Goal: Task Accomplishment & Management: Manage account settings

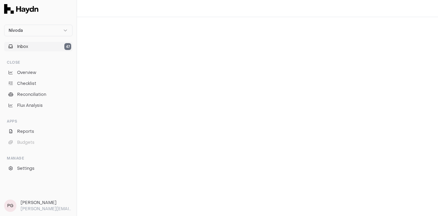
click at [47, 42] on button "Inbox 47" at bounding box center [38, 47] width 68 height 10
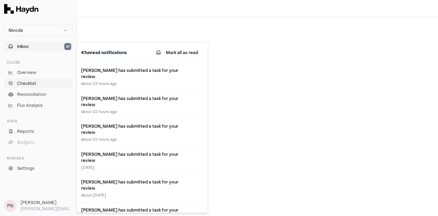
click at [38, 87] on link "Checklist" at bounding box center [38, 84] width 68 height 10
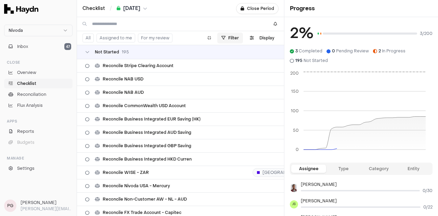
click at [235, 40] on html "Nivoda Inbox 47 Close Overview Checklist Reconciliation Flux Analysis Apps Repo…" at bounding box center [219, 108] width 438 height 216
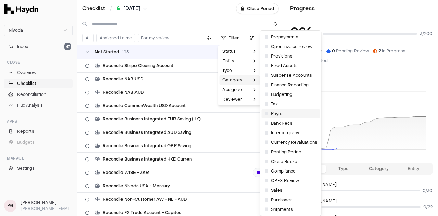
click at [279, 115] on span "Payroll" at bounding box center [275, 113] width 20 height 5
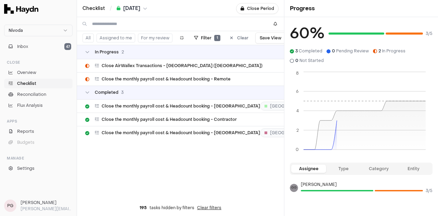
click at [305, 11] on h1 "Progress" at bounding box center [302, 8] width 25 height 8
click at [143, 4] on div "Checklist / [DATE] Close Period" at bounding box center [180, 8] width 207 height 17
click at [140, 10] on span "[DATE]" at bounding box center [131, 8] width 17 height 7
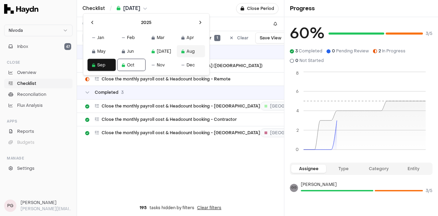
click at [177, 50] on button "Aug" at bounding box center [191, 51] width 28 height 12
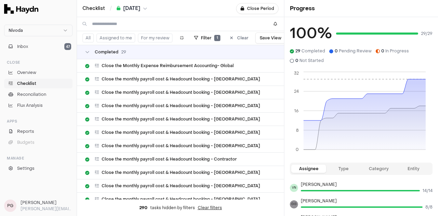
click at [146, 11] on button "[DATE]" at bounding box center [132, 8] width 30 height 7
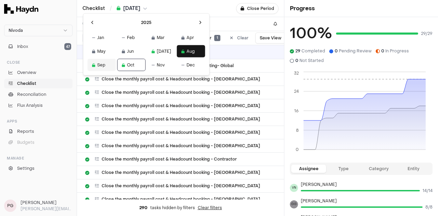
click at [101, 67] on button "Sep" at bounding box center [102, 65] width 28 height 12
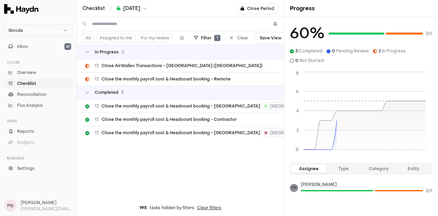
click at [140, 8] on span "[DATE]" at bounding box center [131, 8] width 17 height 7
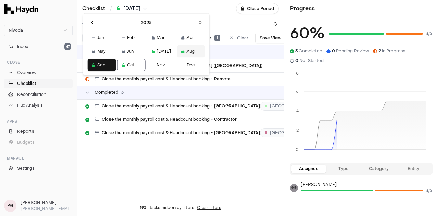
click at [177, 51] on button "Aug" at bounding box center [191, 51] width 28 height 12
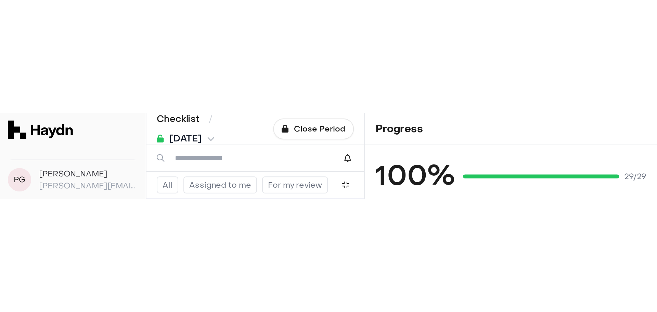
scroll to position [164, 0]
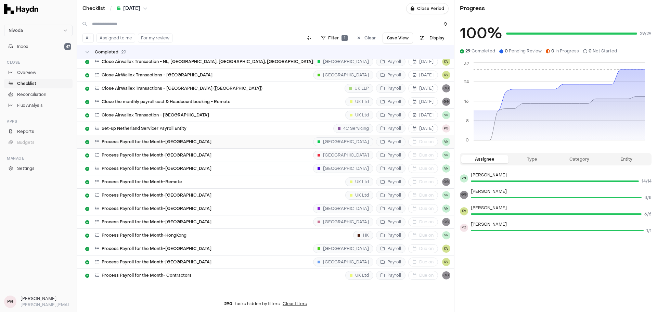
click at [188, 143] on span "Process Payroll for the Month-[GEOGRAPHIC_DATA]" at bounding box center [157, 141] width 110 height 5
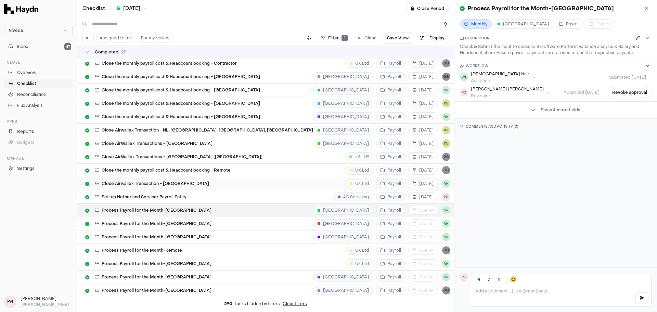
scroll to position [164, 0]
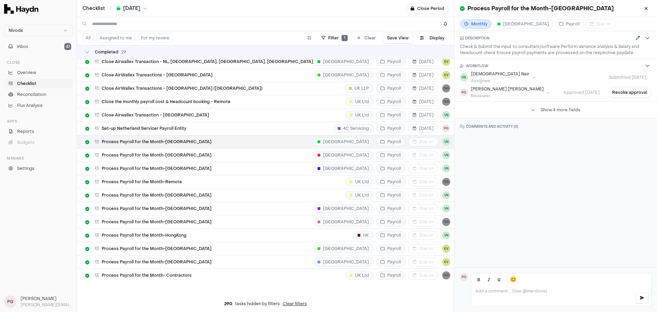
click at [136, 7] on span "[DATE]" at bounding box center [131, 8] width 17 height 7
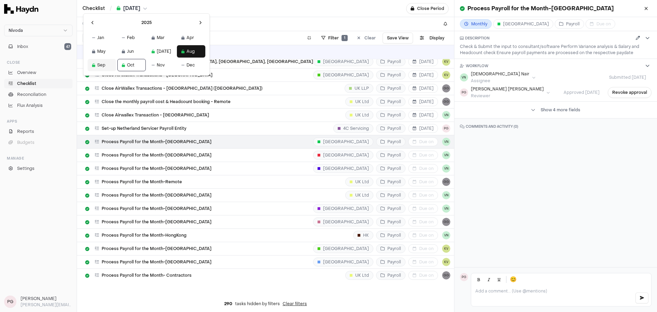
click at [97, 64] on button "Sep" at bounding box center [102, 65] width 28 height 12
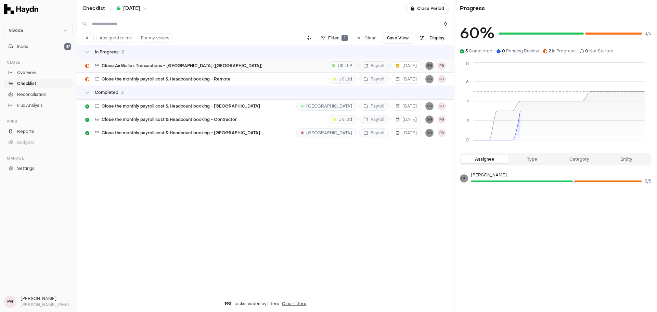
click at [183, 67] on span "Close AirWallex Transactions - [GEOGRAPHIC_DATA] ([GEOGRAPHIC_DATA])" at bounding box center [182, 65] width 161 height 5
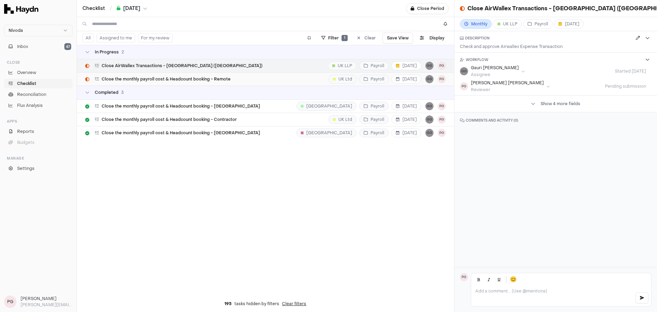
click at [160, 79] on span "Close the monthly payroll cost & Headcount booking - Remote" at bounding box center [166, 78] width 129 height 5
click at [299, 170] on div "In Progress 2 Close AirWallex Transactions - [GEOGRAPHIC_DATA] ([GEOGRAPHIC_DAT…" at bounding box center [265, 170] width 377 height 250
click at [438, 12] on button at bounding box center [646, 8] width 11 height 11
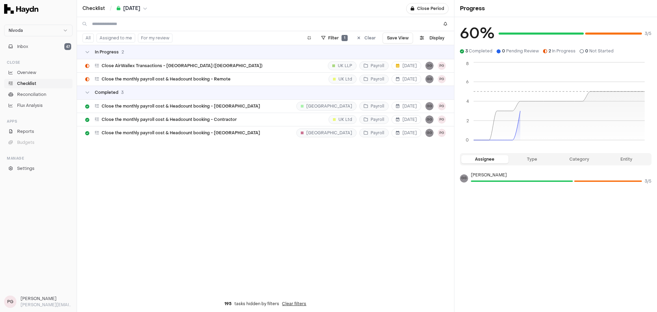
click at [255, 195] on div "In Progress 2 Close AirWallex Transactions - [GEOGRAPHIC_DATA] ([GEOGRAPHIC_DAT…" at bounding box center [265, 170] width 377 height 250
click at [130, 8] on span "[DATE]" at bounding box center [131, 8] width 17 height 7
click at [177, 50] on button "Aug" at bounding box center [191, 51] width 28 height 12
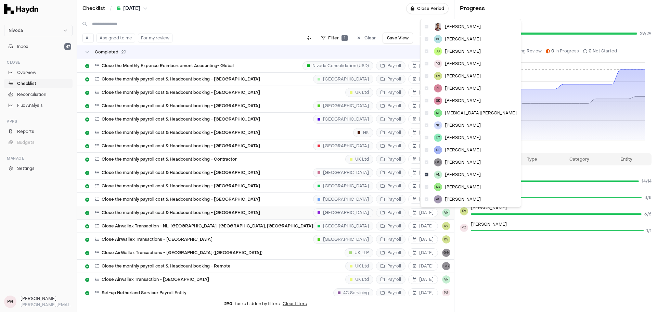
click at [426, 211] on html "Nivoda Inbox 47 Close Overview Checklist Reconciliation Flux Analysis Apps Repo…" at bounding box center [328, 156] width 657 height 312
click at [427, 174] on icon at bounding box center [427, 174] width 4 height 4
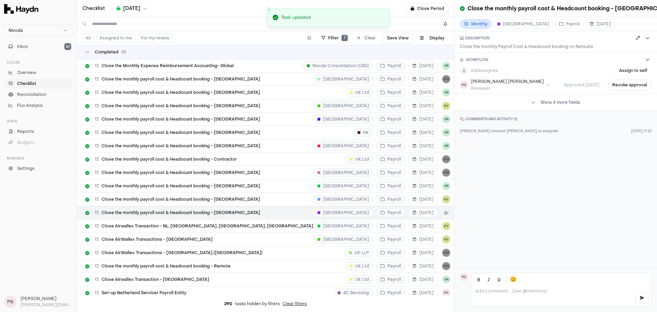
click at [426, 214] on html "Nivoda Inbox 47 Close Overview Checklist Reconciliation Flux Analysis Apps Repo…" at bounding box center [328, 156] width 657 height 312
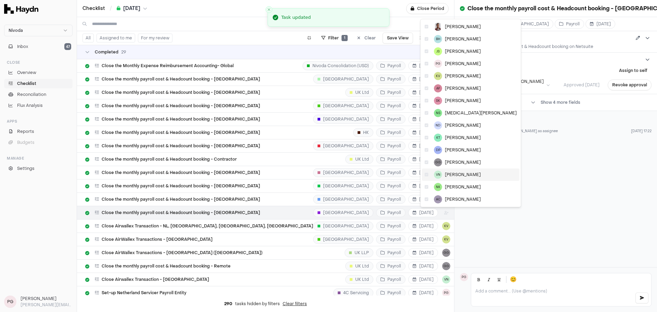
click at [429, 174] on div "VN [PERSON_NAME]" at bounding box center [471, 174] width 98 height 12
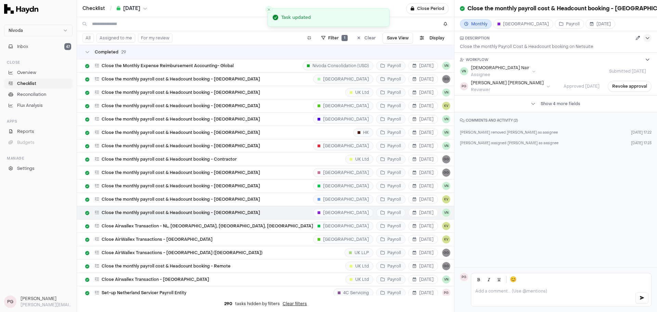
click at [438, 39] on icon at bounding box center [647, 38] width 4 height 4
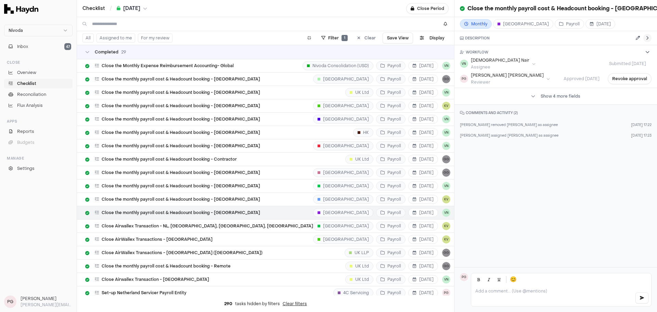
click at [438, 39] on icon at bounding box center [647, 38] width 4 height 4
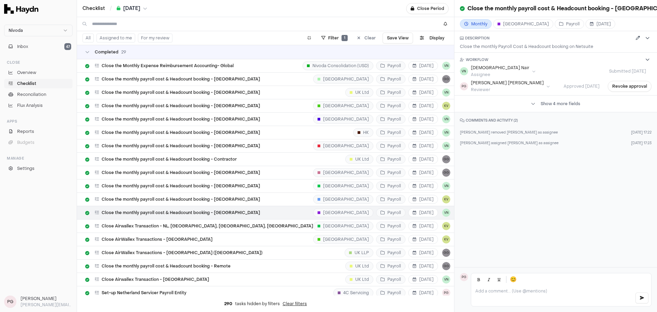
click at [140, 7] on span "[DATE]" at bounding box center [131, 8] width 17 height 7
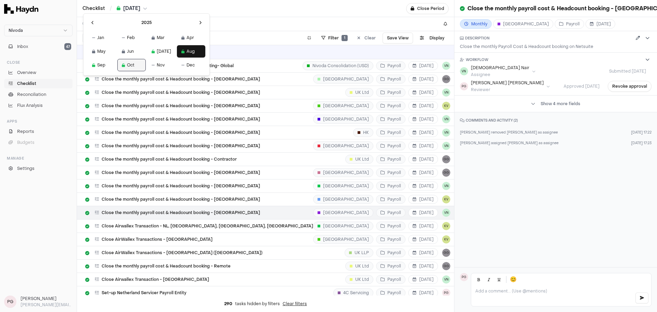
click at [128, 66] on button "Oct" at bounding box center [131, 65] width 28 height 12
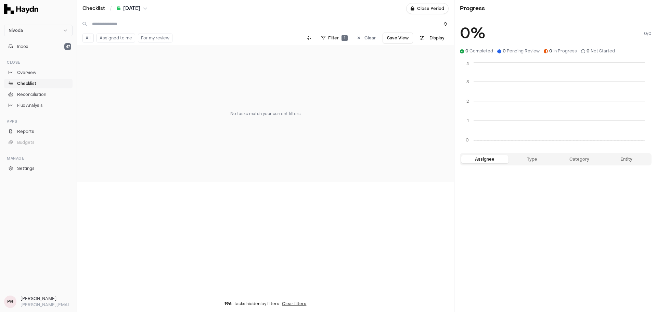
click at [118, 8] on icon "breadcrumb" at bounding box center [119, 8] width 4 height 0
click at [177, 50] on button "Aug" at bounding box center [191, 51] width 28 height 12
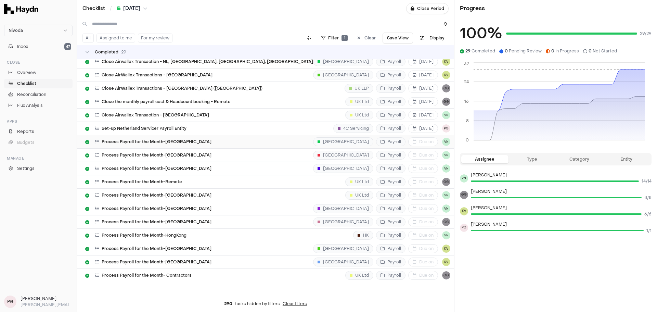
scroll to position [27, 0]
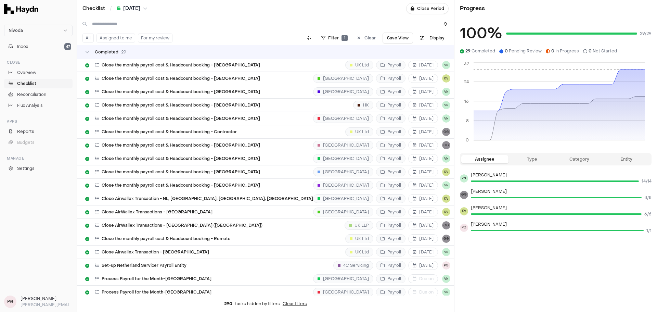
click at [133, 10] on span "[DATE]" at bounding box center [131, 8] width 17 height 7
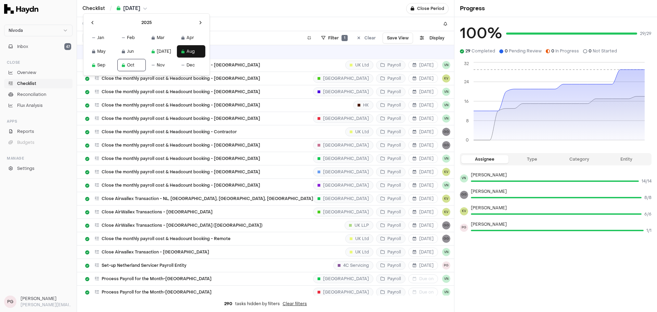
click at [223, 24] on html "Nivoda Inbox 47 Close Overview Checklist Reconciliation Flux Analysis Apps Repo…" at bounding box center [328, 156] width 657 height 312
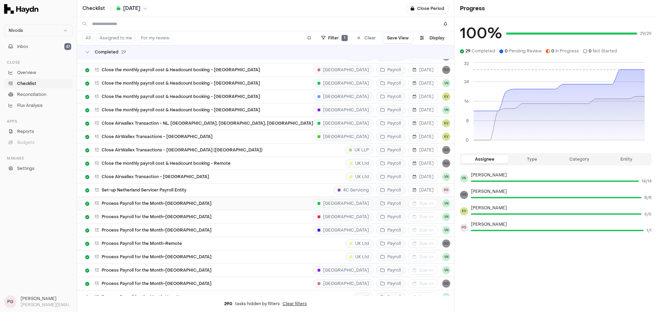
scroll to position [137, 0]
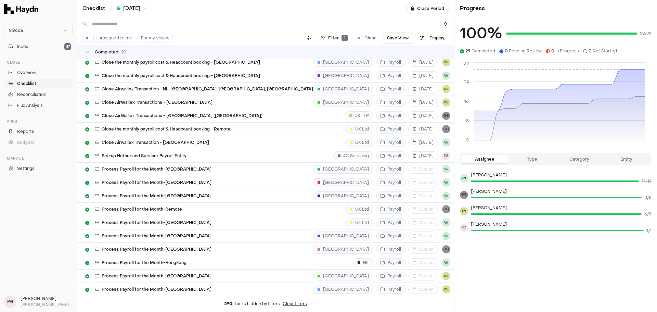
click at [146, 8] on button "[DATE]" at bounding box center [132, 8] width 30 height 7
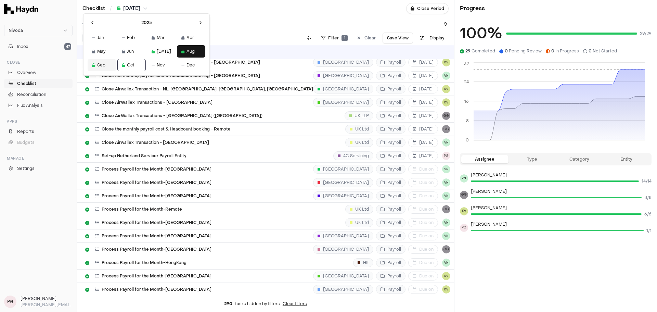
click at [93, 65] on icon at bounding box center [93, 65] width 3 height 0
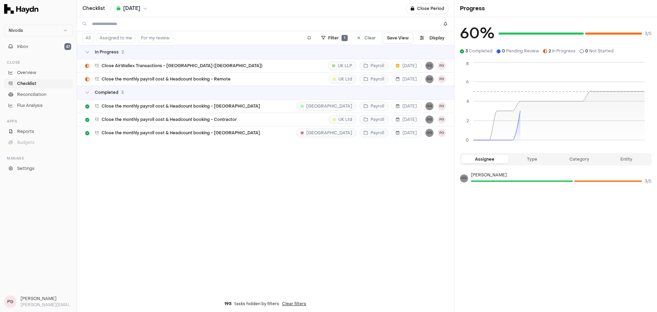
click at [359, 36] on icon at bounding box center [358, 38] width 3 height 4
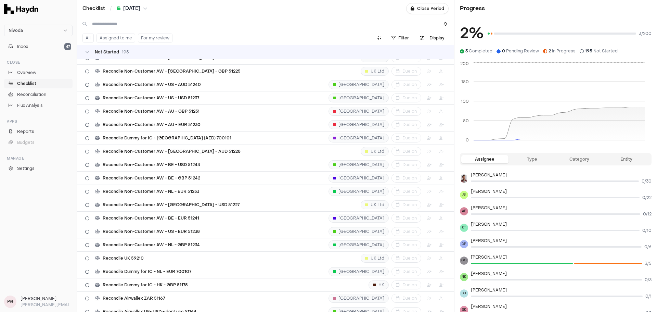
scroll to position [2457, 0]
